Goal: Transaction & Acquisition: Book appointment/travel/reservation

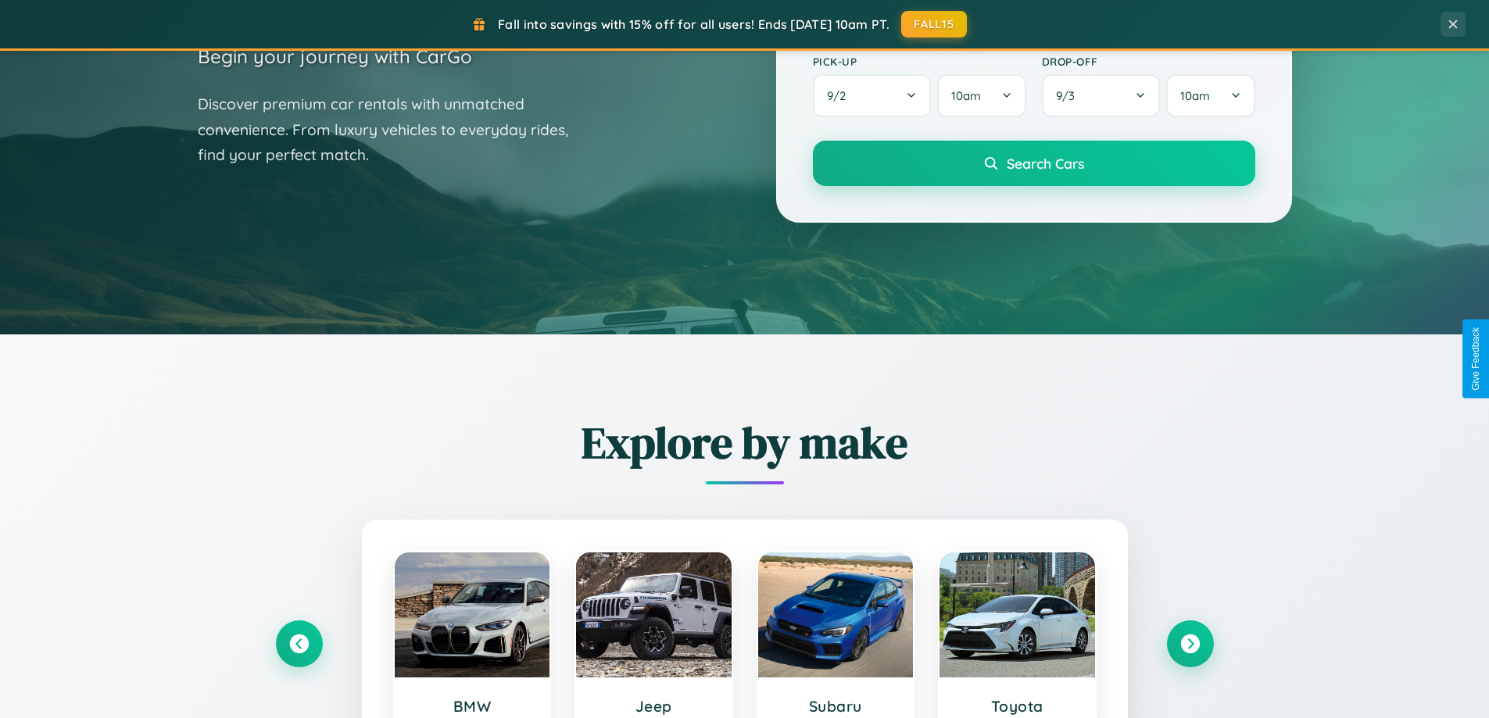
scroll to position [674, 0]
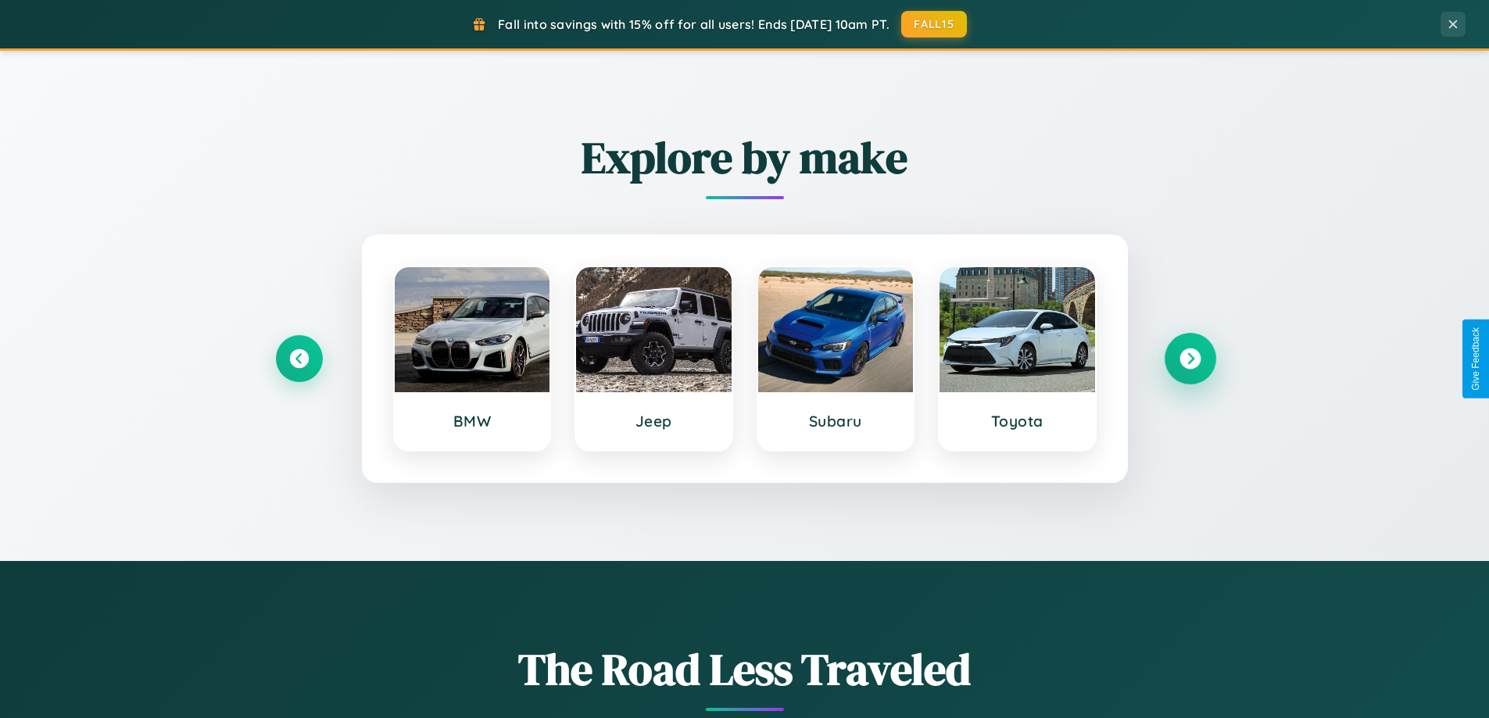
click at [1190, 359] on icon at bounding box center [1189, 359] width 21 height 21
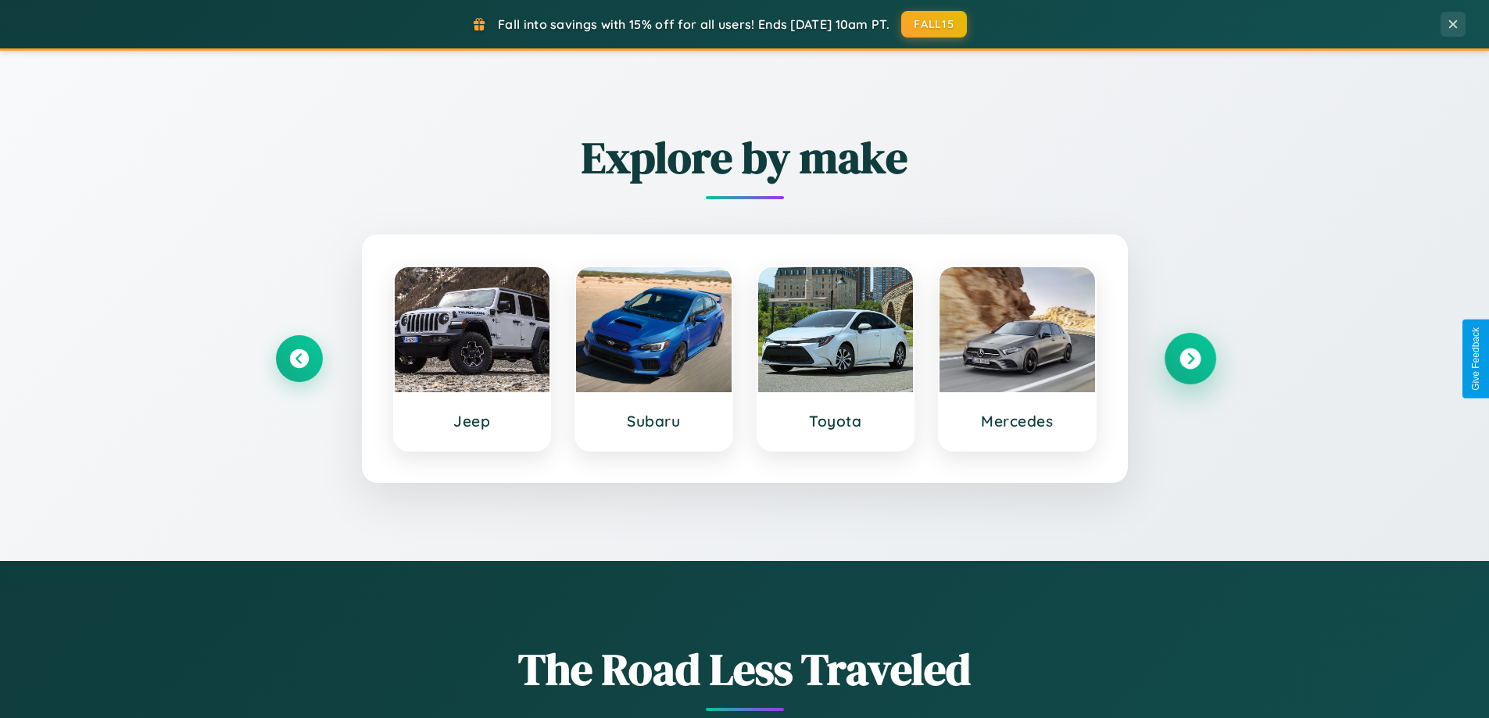
click at [1190, 359] on icon at bounding box center [1189, 359] width 21 height 21
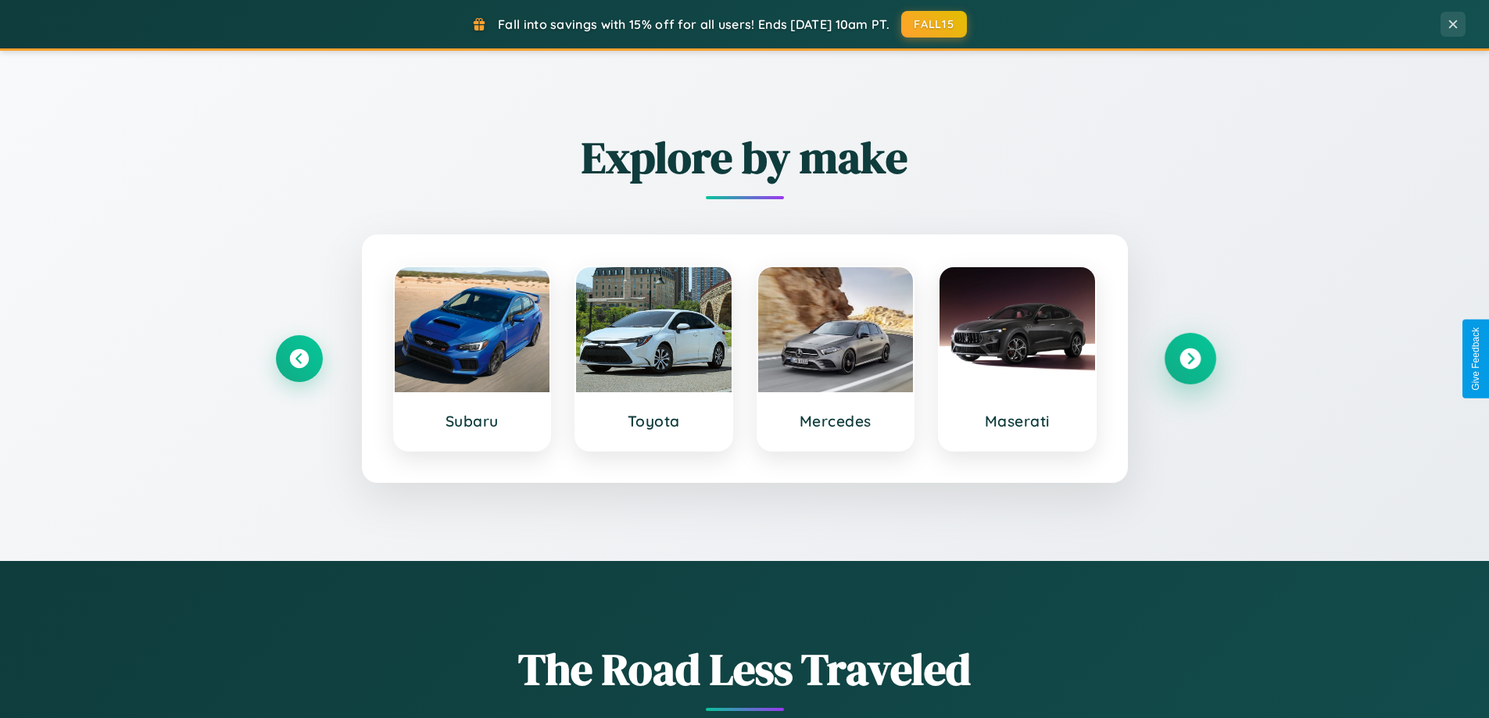
click at [1190, 359] on icon at bounding box center [1189, 359] width 21 height 21
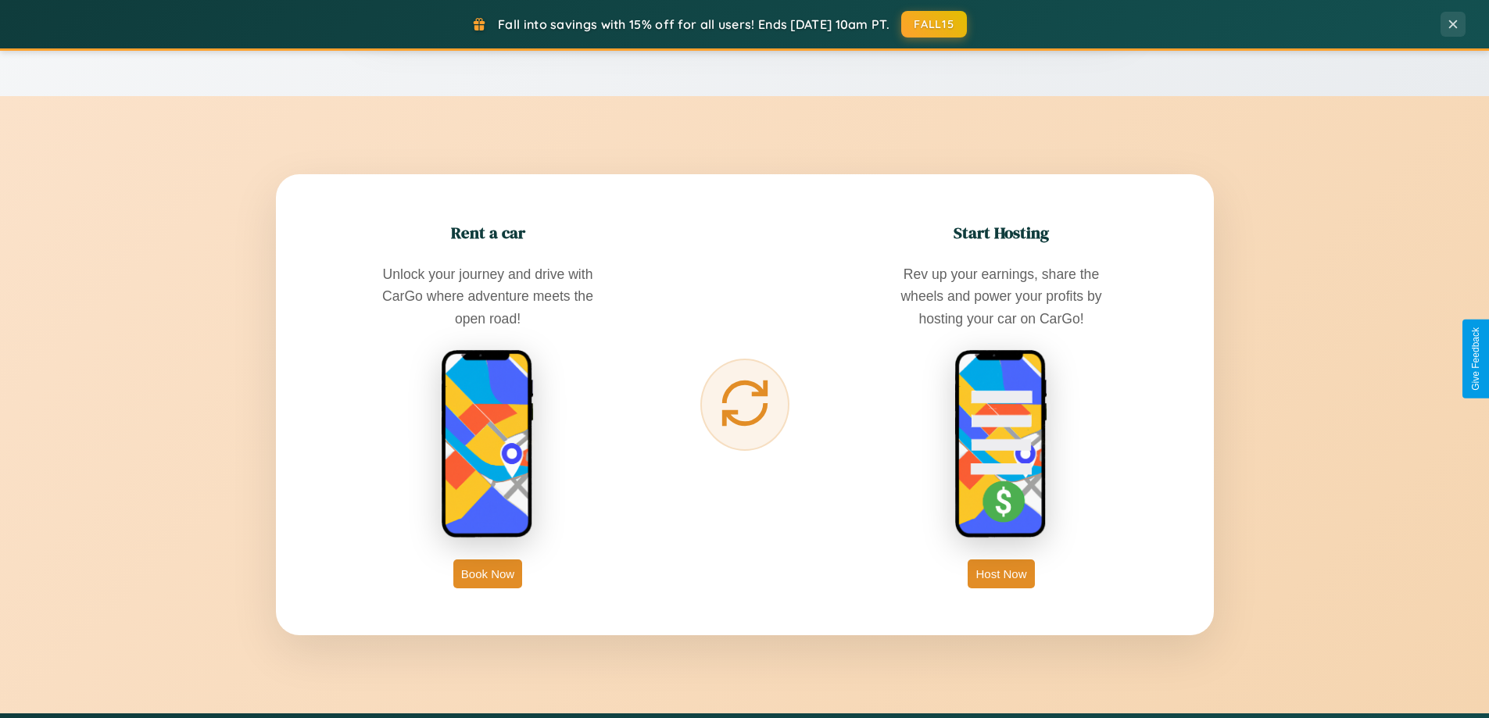
scroll to position [2511, 0]
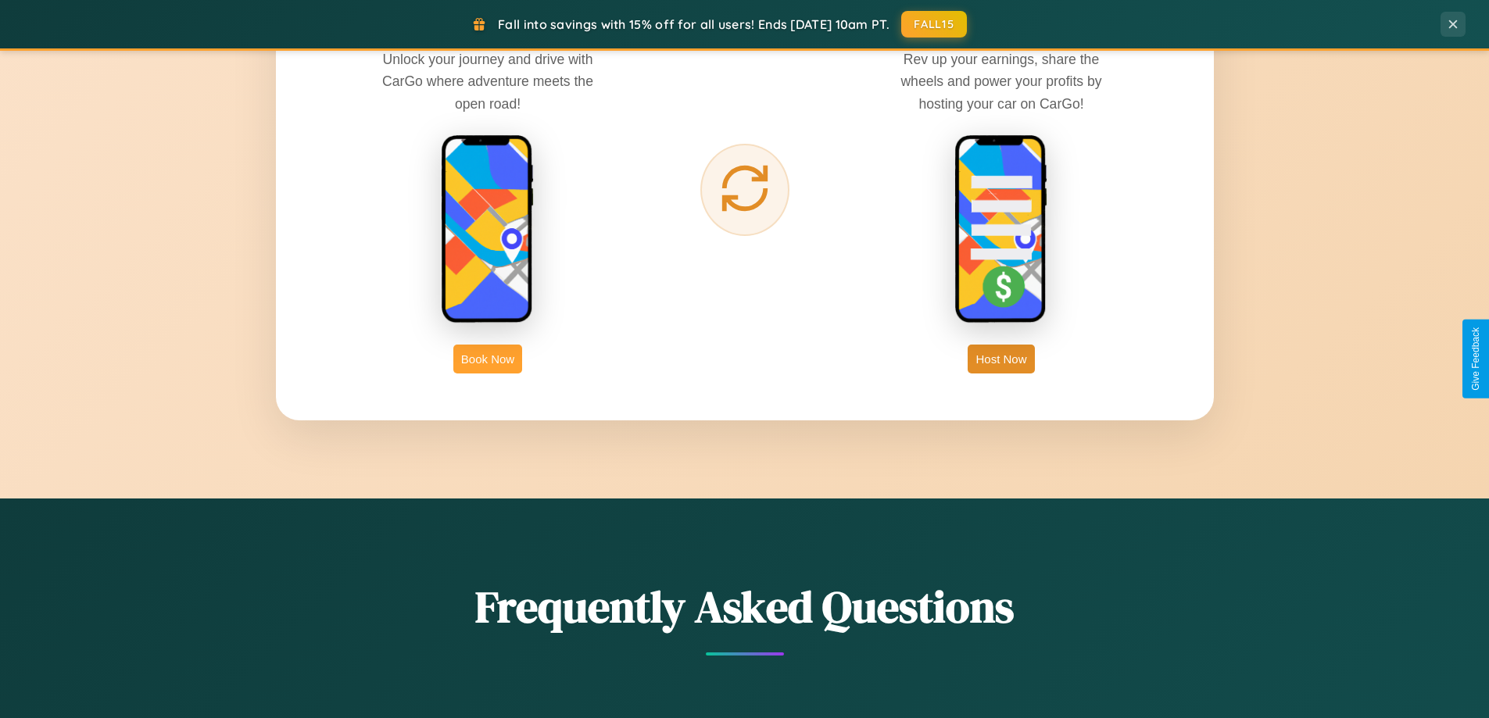
click at [488, 359] on button "Book Now" at bounding box center [487, 359] width 69 height 29
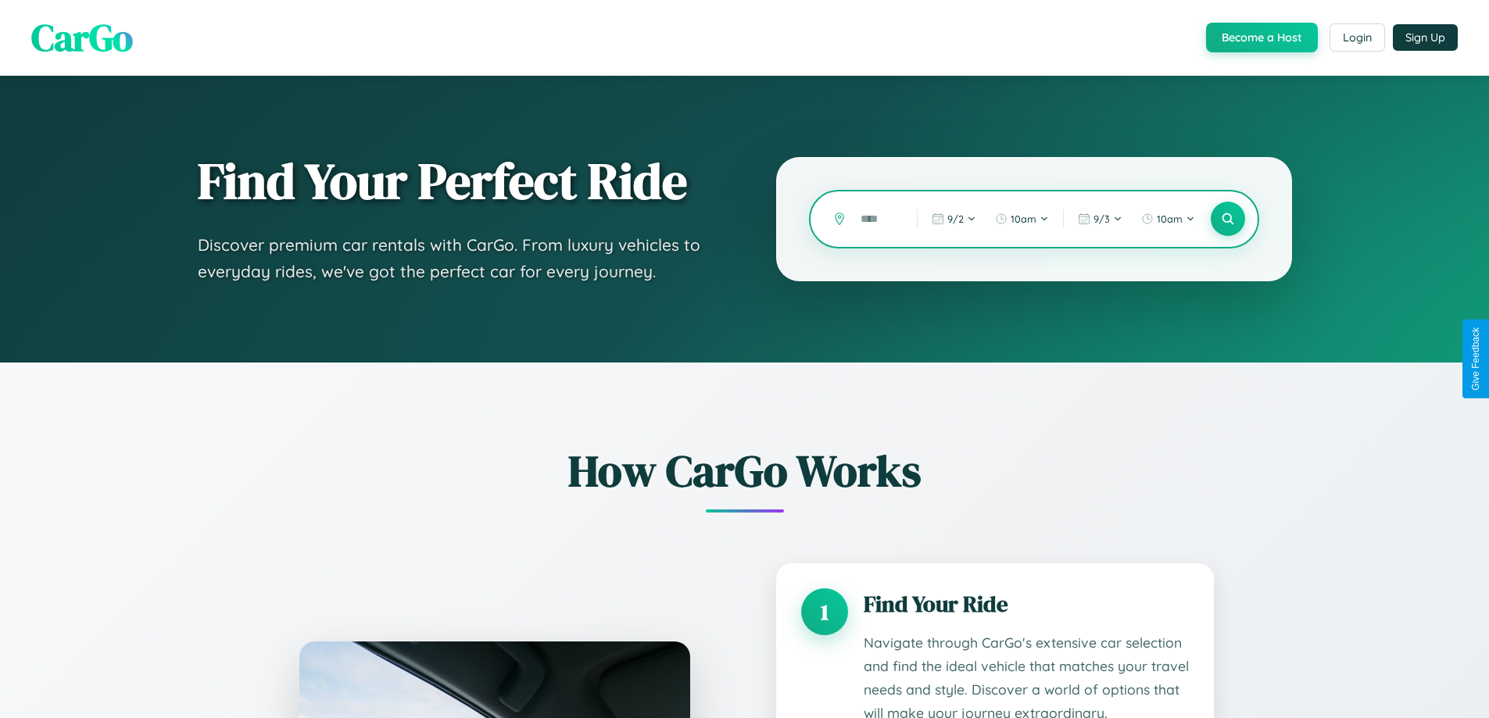
click at [877, 219] on input "text" at bounding box center [877, 219] width 48 height 27
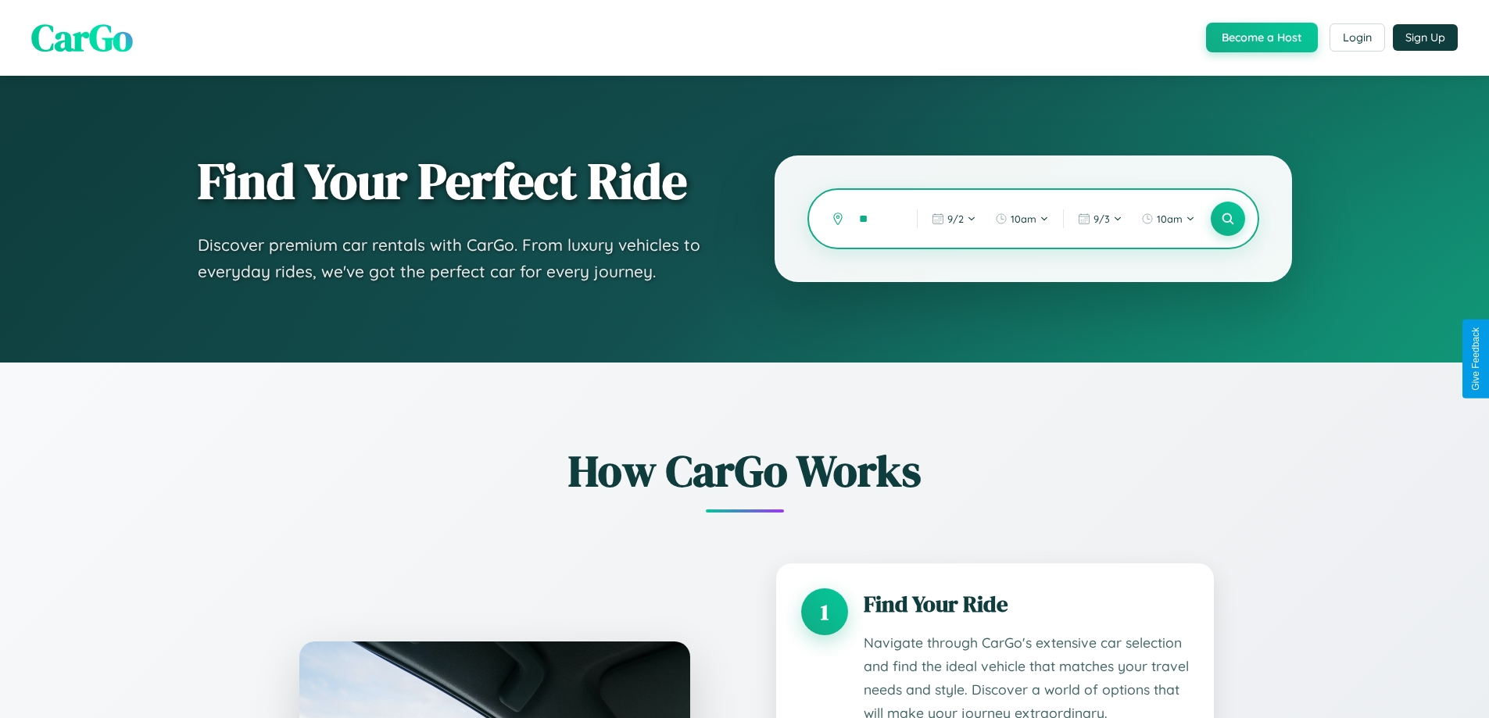
type input "*"
type input "*********"
click at [1227, 219] on icon at bounding box center [1227, 219] width 15 height 15
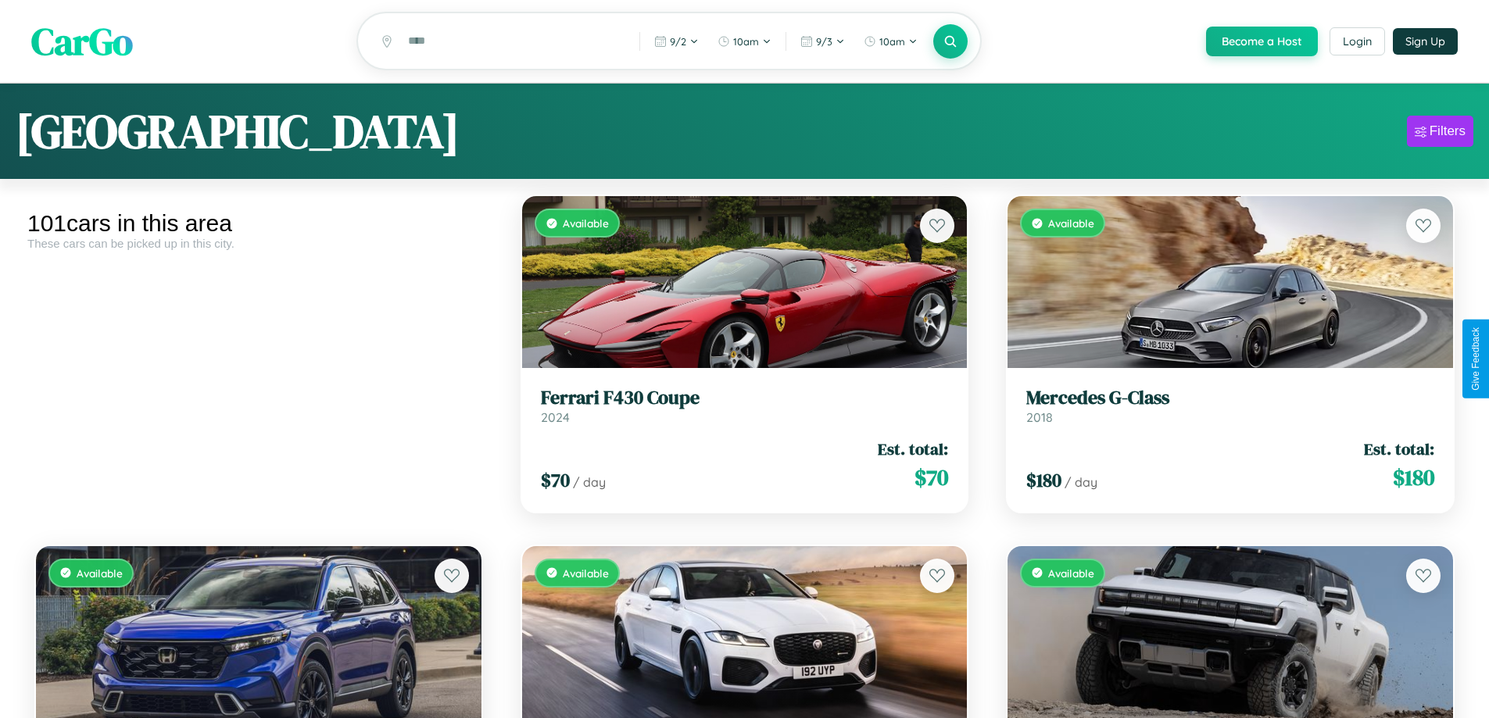
scroll to position [95, 0]
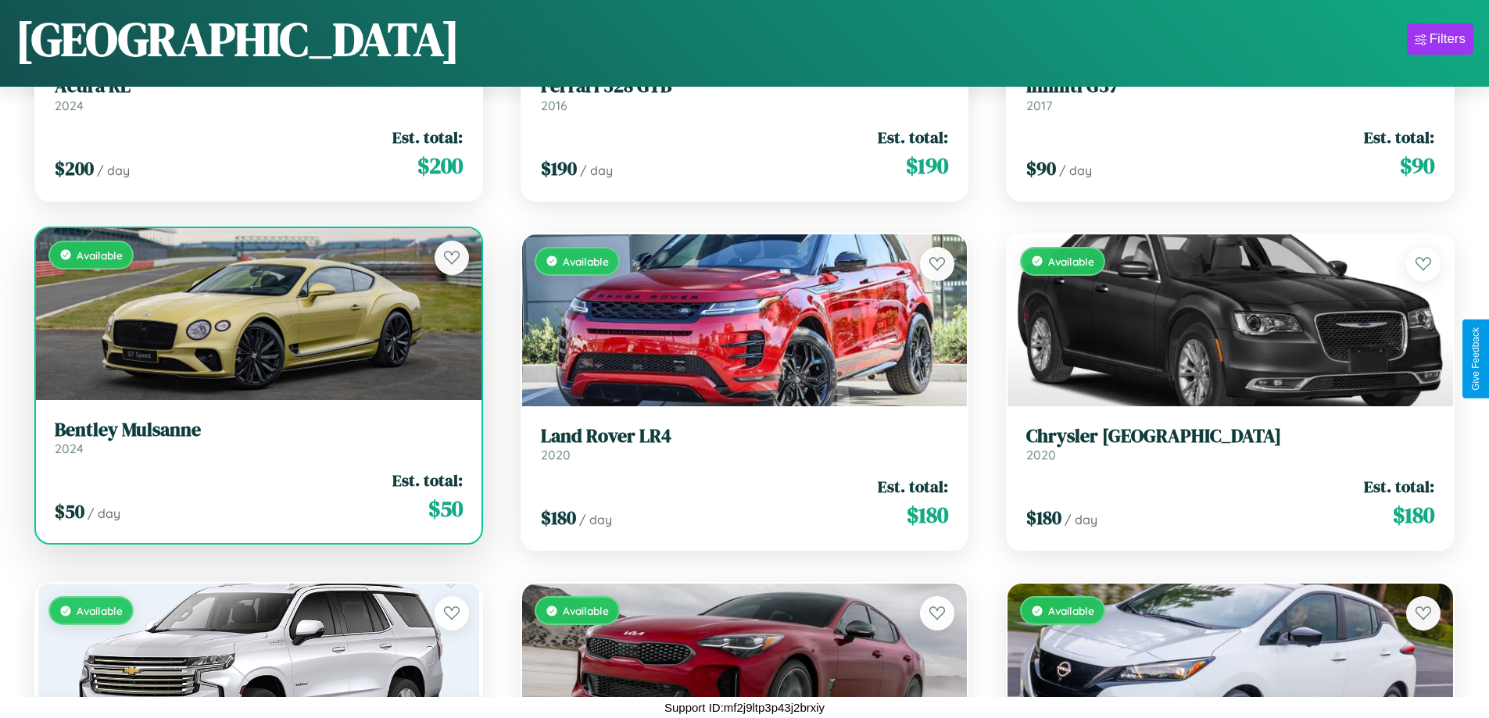
click at [256, 438] on h3 "Bentley Mulsanne" at bounding box center [259, 430] width 408 height 23
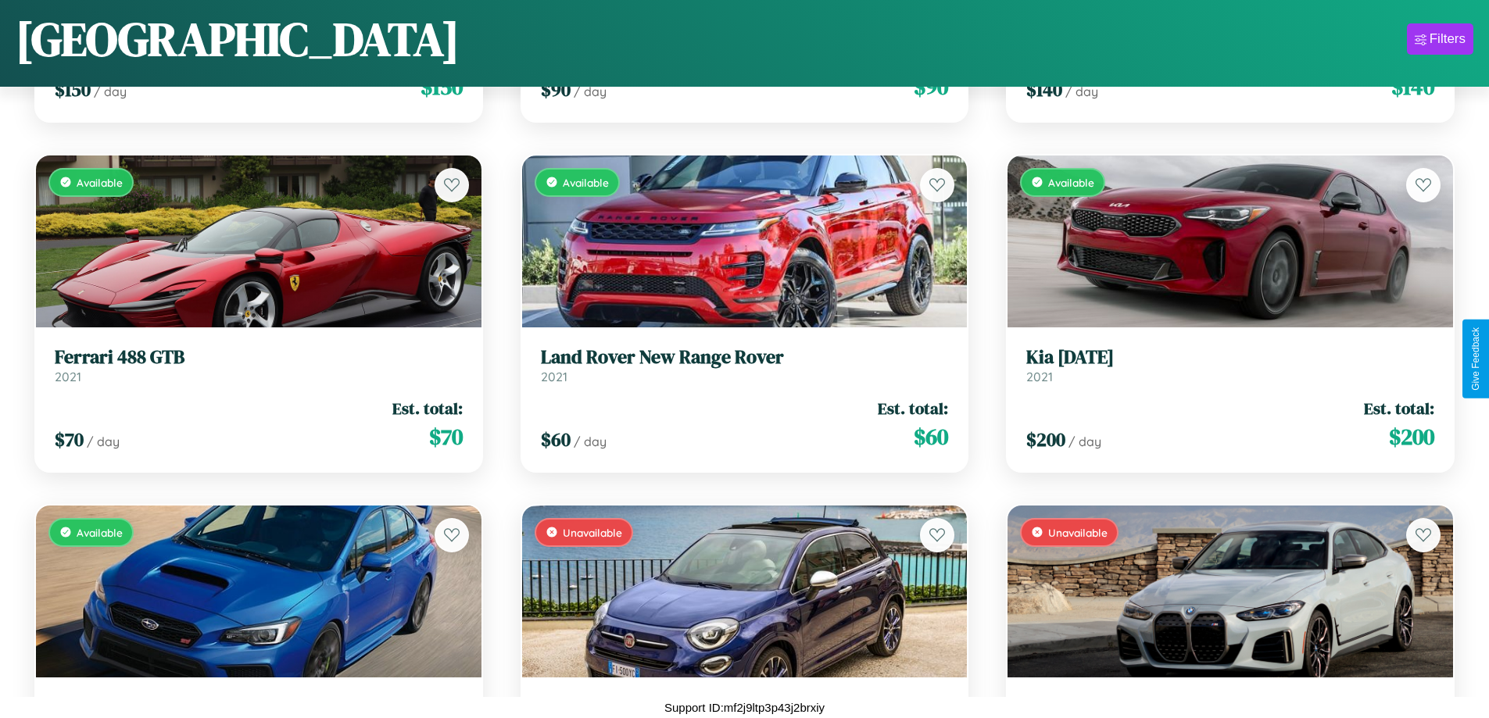
scroll to position [920, 0]
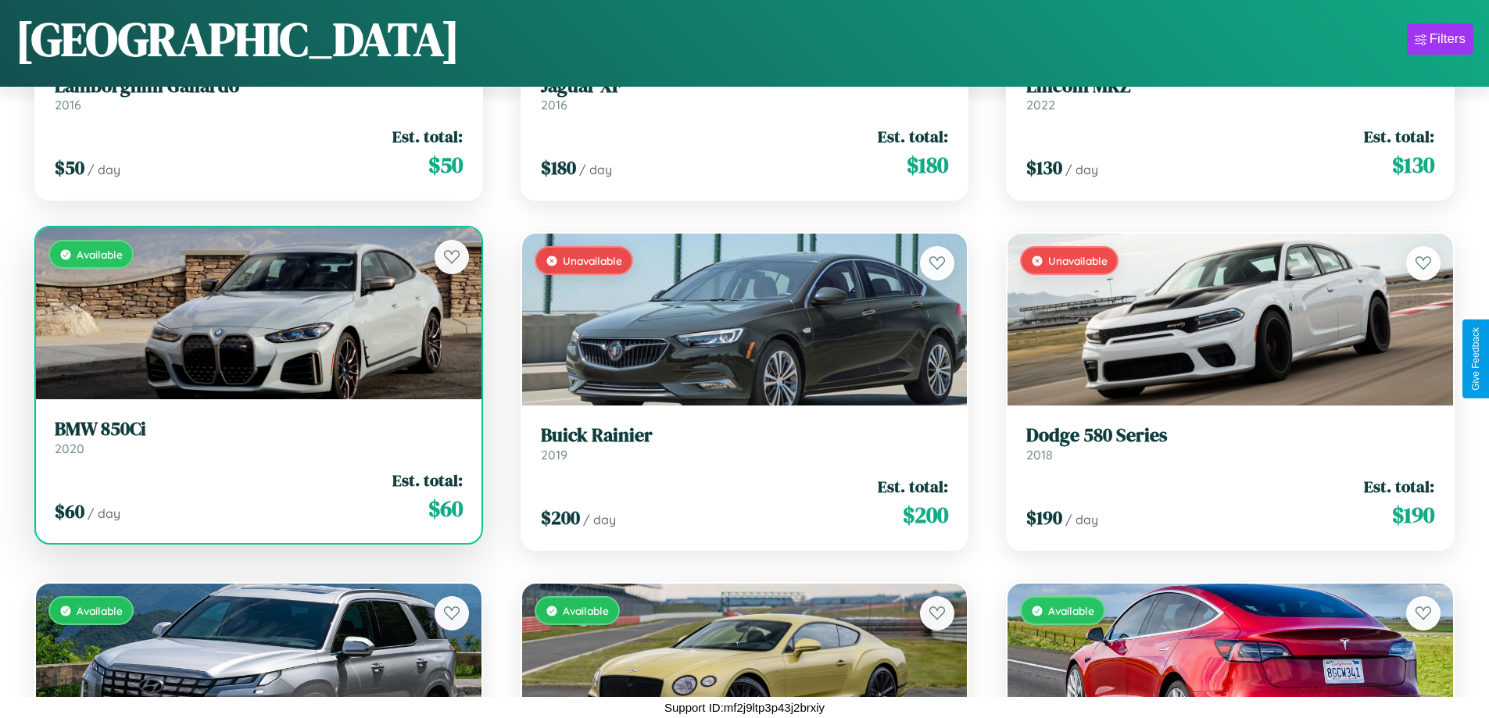
click at [256, 443] on link "BMW 850Ci 2020" at bounding box center [259, 437] width 408 height 38
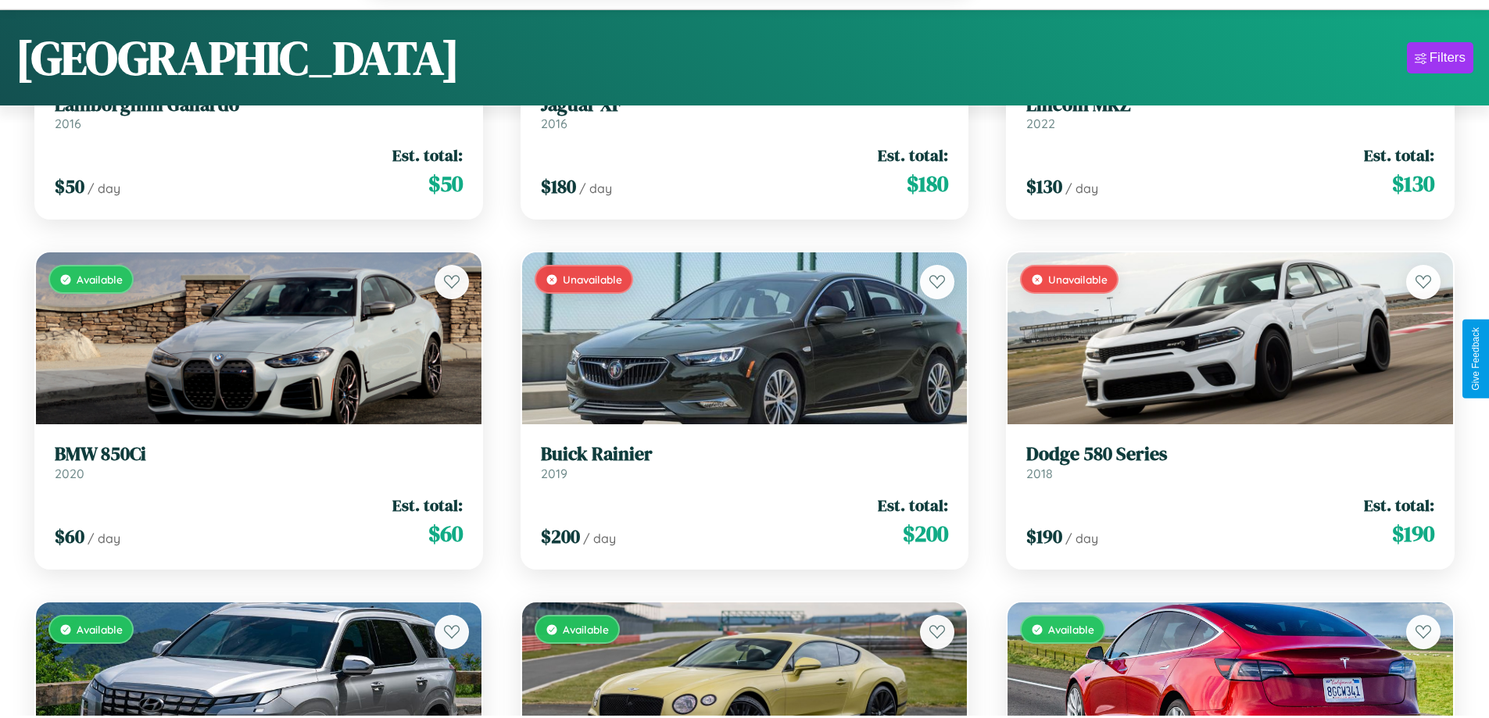
scroll to position [8735, 0]
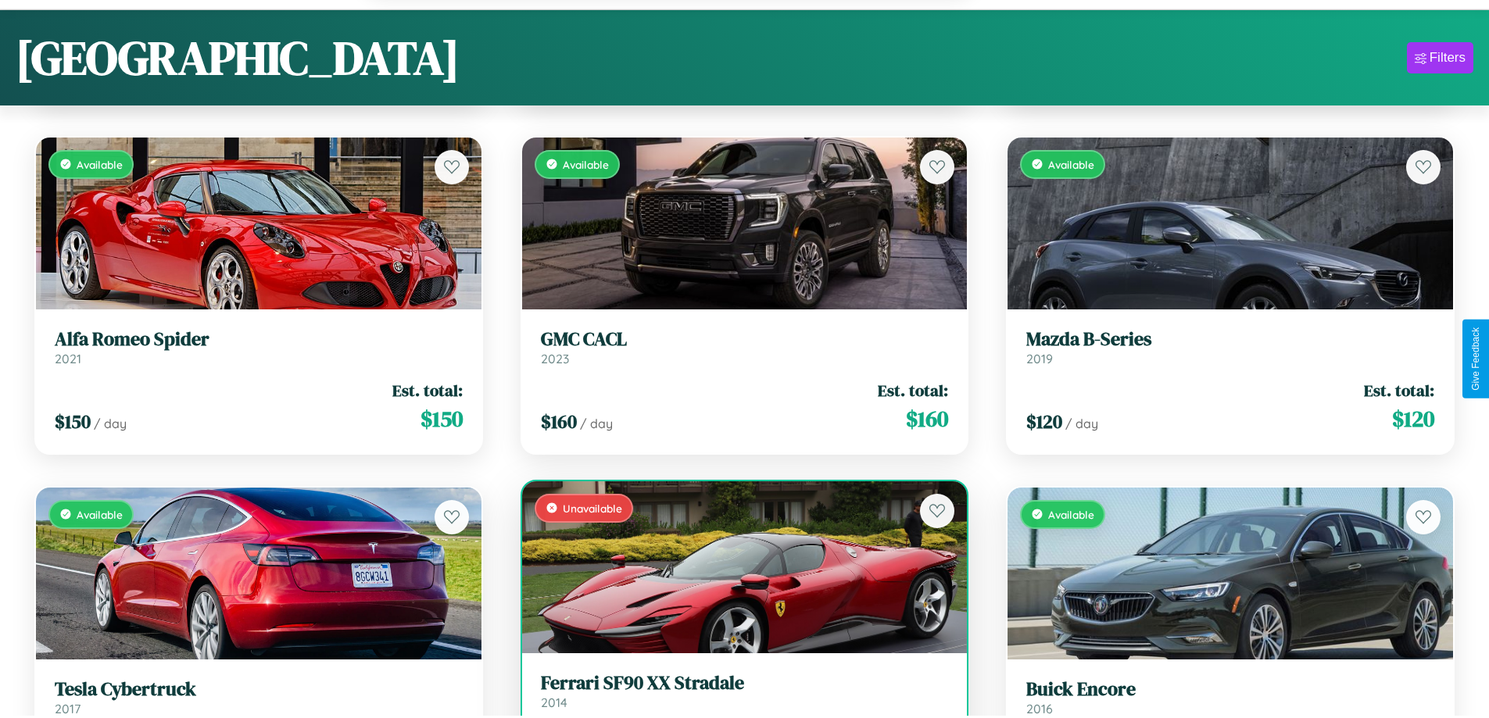
click at [738, 699] on link "Ferrari SF90 XX Stradale 2014" at bounding box center [745, 691] width 408 height 38
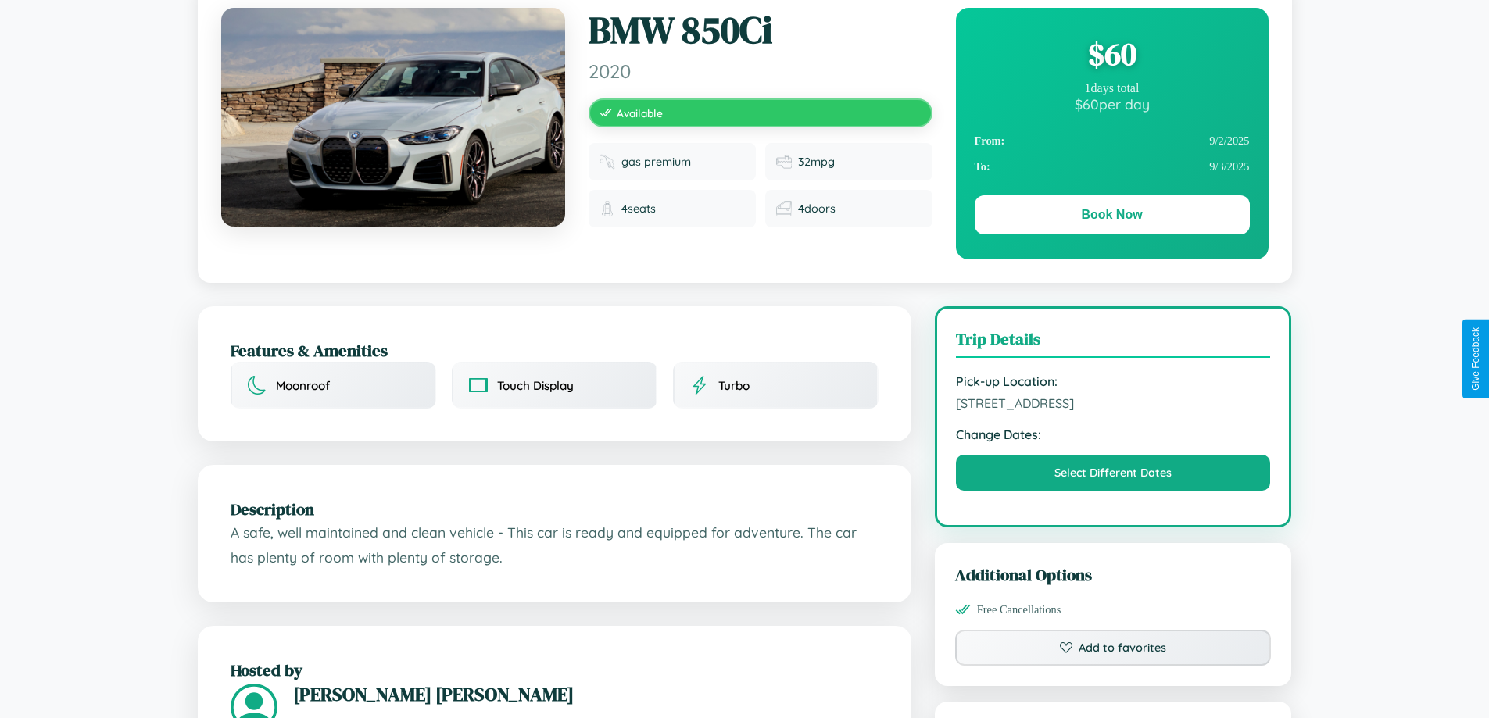
scroll to position [161, 0]
